Goal: Connect with others: Connect with other users

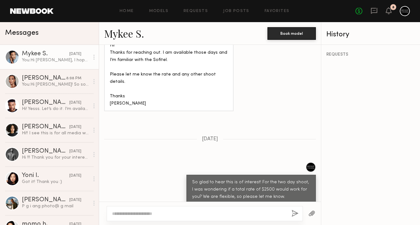
scroll to position [475, 0]
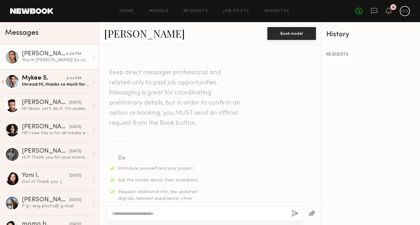
scroll to position [431, 0]
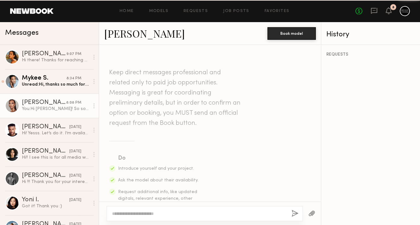
scroll to position [383, 0]
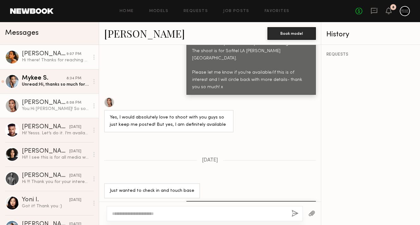
click at [39, 54] on div "[PERSON_NAME]" at bounding box center [44, 54] width 45 height 6
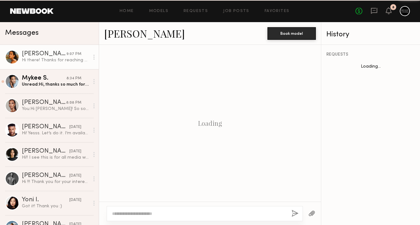
scroll to position [243, 0]
